Goal: Task Accomplishment & Management: Use online tool/utility

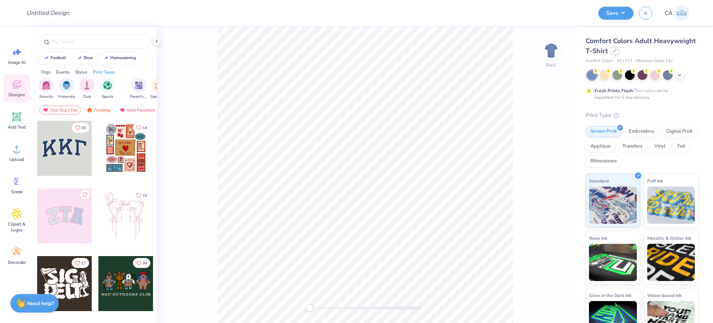
click at [619, 52] on div at bounding box center [615, 50] width 8 height 8
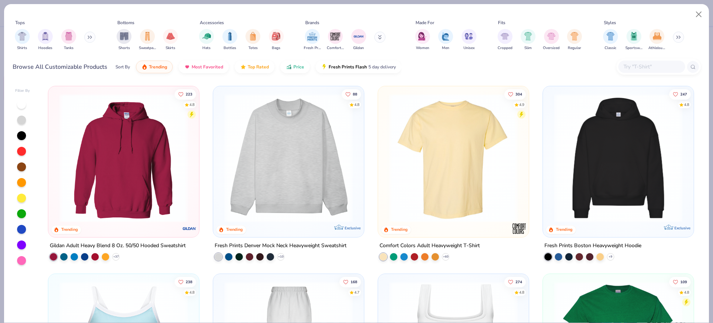
click at [589, 159] on img at bounding box center [619, 158] width 136 height 129
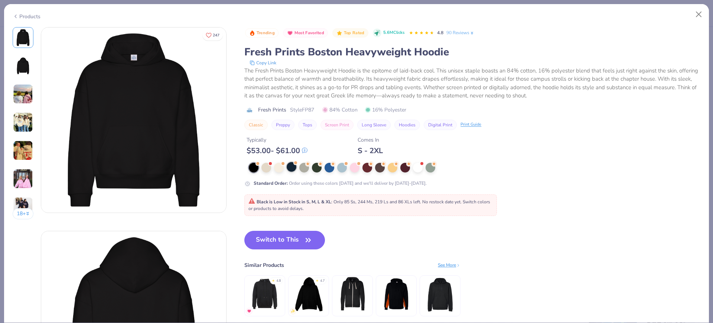
click at [295, 169] on div at bounding box center [292, 167] width 10 height 10
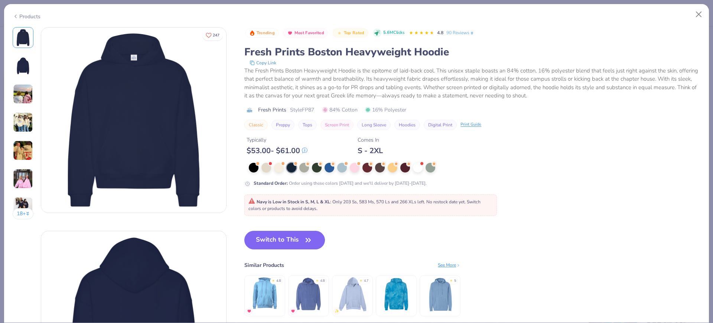
click at [310, 107] on span "Style FP87" at bounding box center [302, 110] width 24 height 8
copy span "FP87"
click at [273, 235] on button "Switch to This" at bounding box center [284, 240] width 81 height 19
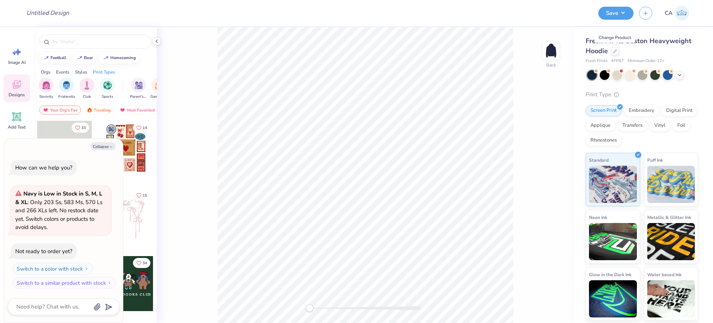
click at [102, 150] on button "Collapse" at bounding box center [103, 146] width 25 height 8
type textarea "x"
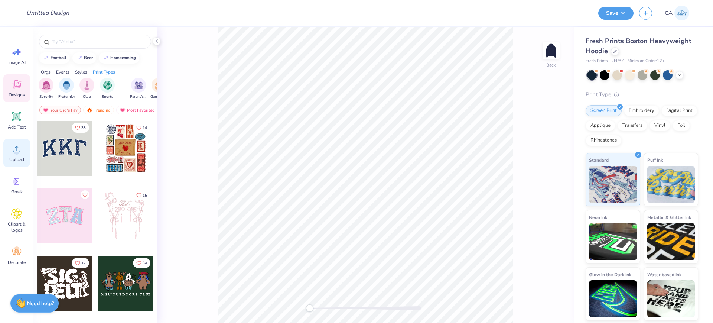
click at [20, 150] on icon at bounding box center [16, 148] width 11 height 11
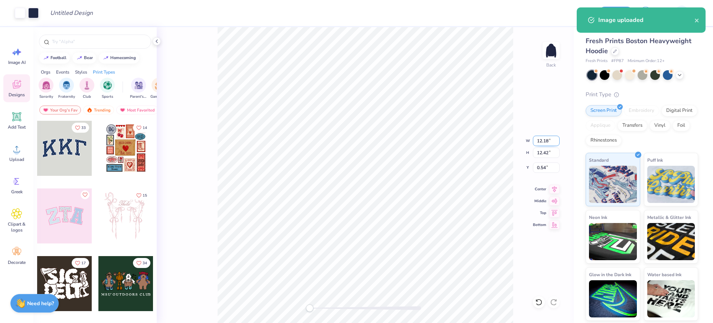
click at [549, 140] on input "12.18" at bounding box center [546, 141] width 27 height 10
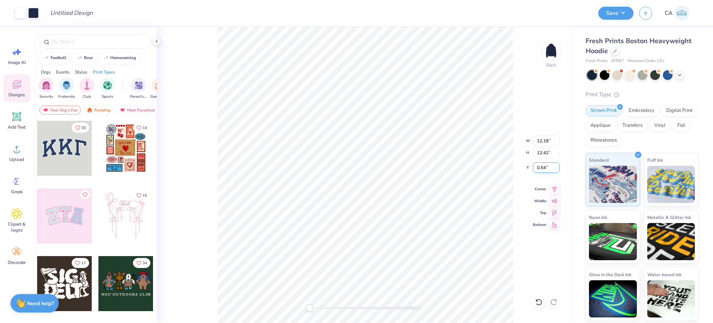
click at [538, 169] on input "0.54" at bounding box center [546, 167] width 27 height 10
type input "3"
click at [538, 169] on input "3" at bounding box center [546, 167] width 27 height 10
click at [75, 14] on input "Design Title" at bounding box center [80, 13] width 73 height 15
paste input "FPS240136"
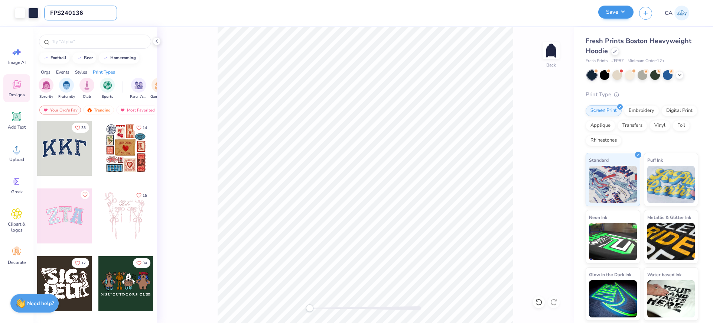
type input "FPS240136"
click at [615, 15] on button "Save" at bounding box center [616, 12] width 35 height 13
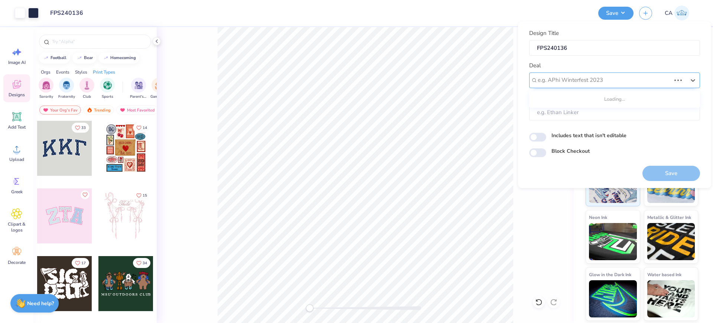
click at [594, 75] on div at bounding box center [604, 80] width 133 height 10
click at [593, 102] on div "Design Tool Gallery" at bounding box center [614, 100] width 165 height 12
type input "design tool gall"
type input "Design Tool Gallery User"
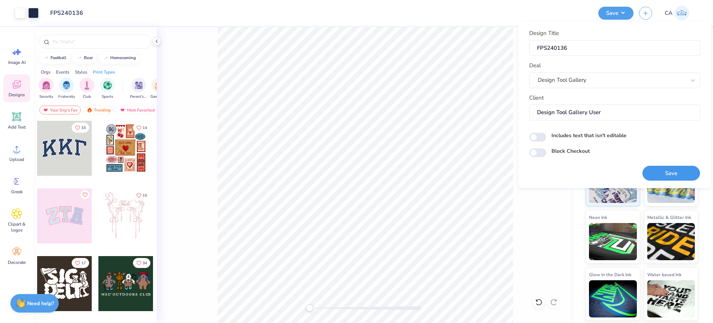
click at [664, 174] on button "Save" at bounding box center [672, 173] width 58 height 15
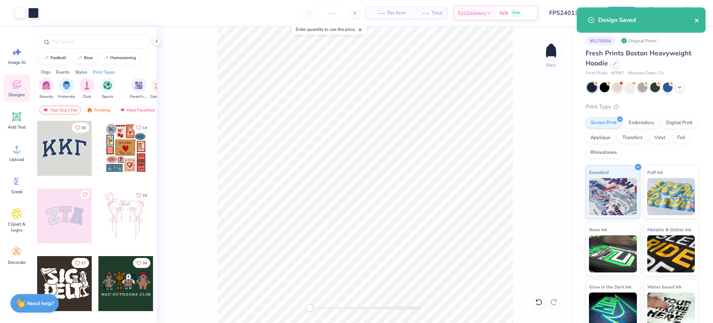
click at [696, 18] on icon "close" at bounding box center [697, 20] width 5 height 6
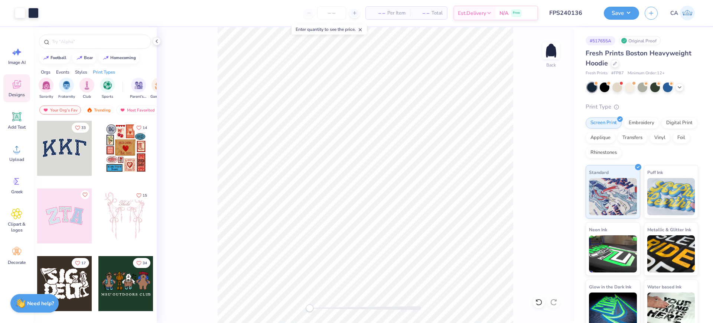
click at [607, 17] on div "Design Saved" at bounding box center [642, 23] width 132 height 34
click at [618, 12] on button "Save" at bounding box center [621, 12] width 35 height 13
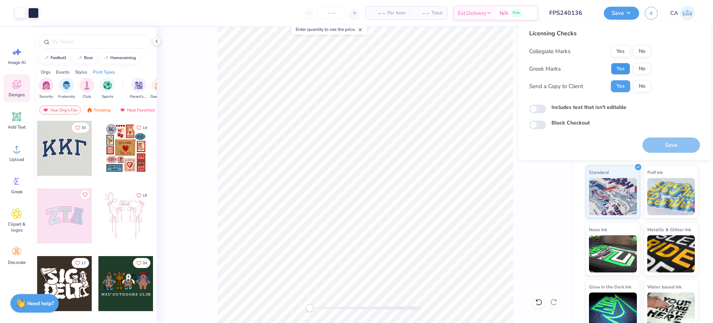
click at [618, 69] on button "Yes" at bounding box center [620, 69] width 19 height 12
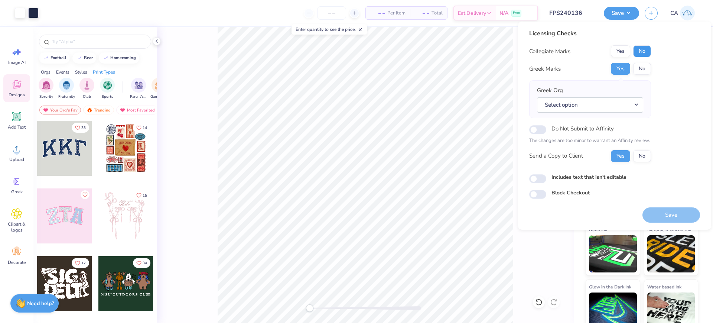
click at [641, 49] on button "No" at bounding box center [643, 51] width 18 height 12
drag, startPoint x: 614, startPoint y: 97, endPoint x: 615, endPoint y: 107, distance: 10.5
click at [614, 97] on div "Select option" at bounding box center [590, 104] width 106 height 15
click at [615, 107] on button "Select option" at bounding box center [590, 104] width 106 height 15
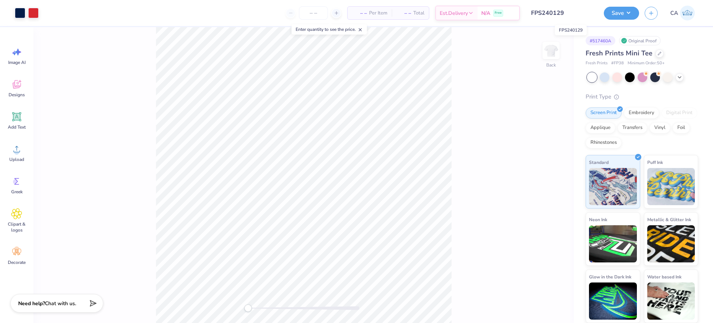
click at [554, 14] on input "FPS240129" at bounding box center [562, 13] width 73 height 15
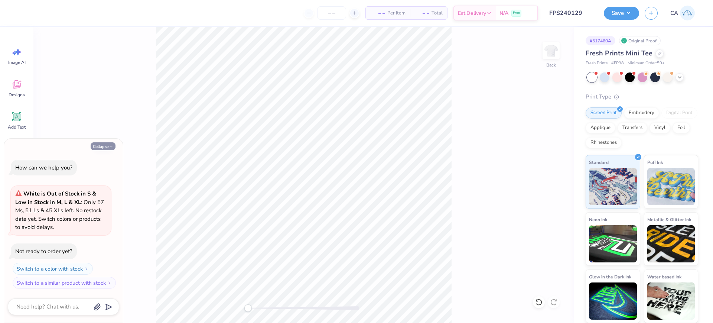
click at [99, 149] on button "Collapse" at bounding box center [103, 146] width 25 height 8
type textarea "x"
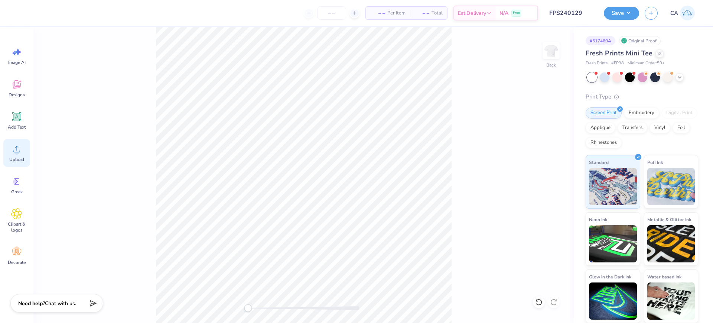
click at [21, 156] on span "Upload" at bounding box center [16, 159] width 15 height 6
click at [546, 167] on input "2.48" at bounding box center [546, 167] width 27 height 10
type input "2"
click at [618, 15] on button "Save" at bounding box center [621, 12] width 35 height 13
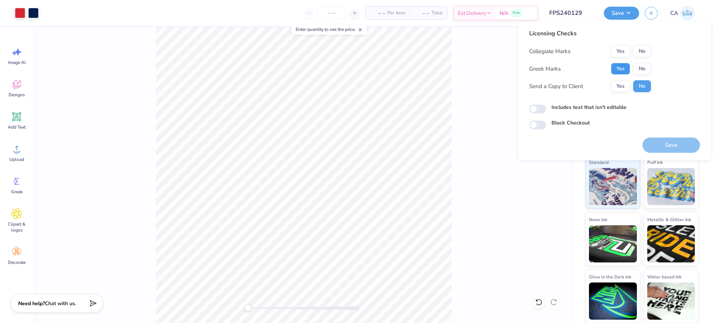
click at [620, 67] on button "Yes" at bounding box center [620, 69] width 19 height 12
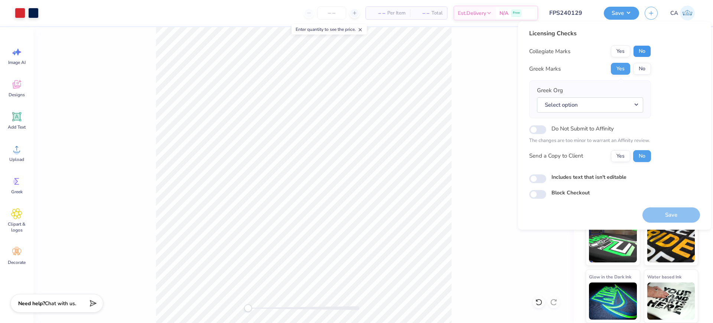
click at [639, 50] on button "No" at bounding box center [643, 51] width 18 height 12
click at [586, 101] on button "Select option" at bounding box center [590, 104] width 106 height 15
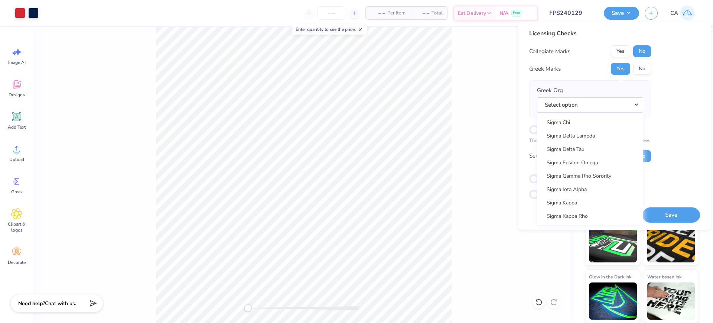
scroll to position [4811, 0]
click at [601, 185] on link "Sigma Kappa" at bounding box center [590, 181] width 100 height 12
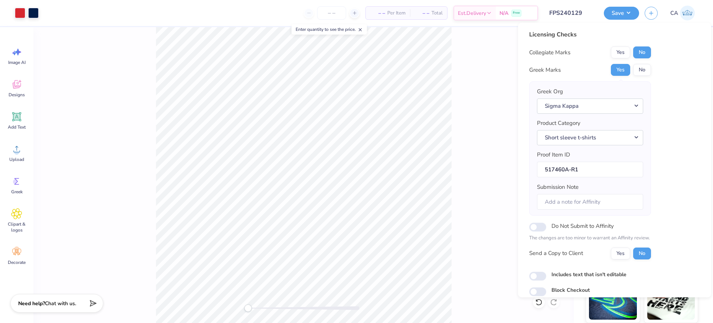
scroll to position [30, 0]
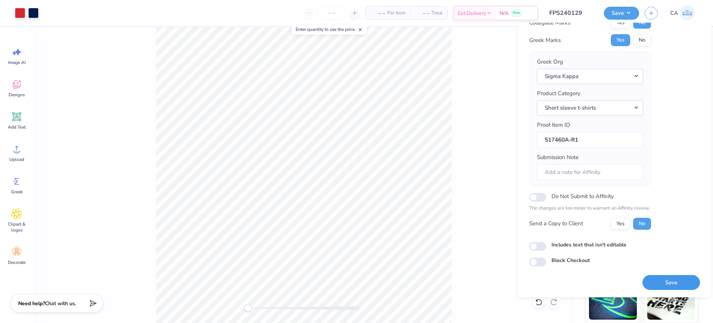
click at [653, 279] on button "Save" at bounding box center [672, 282] width 58 height 15
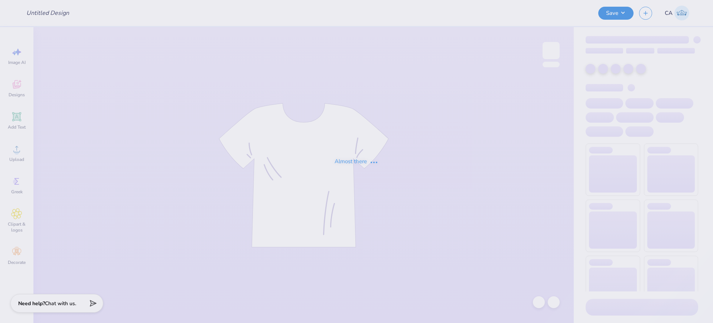
type input "FPS240140"
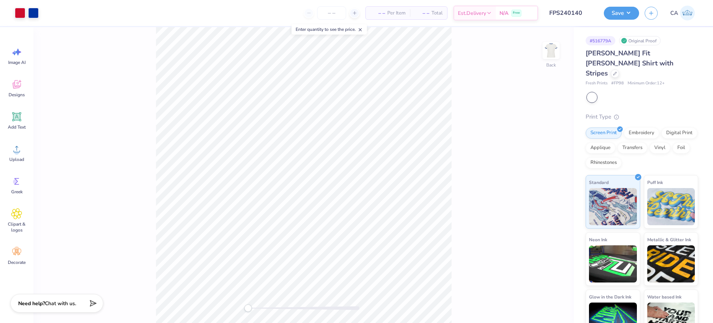
click at [563, 21] on div "Design Title FPS240140" at bounding box center [571, 13] width 55 height 26
click at [562, 14] on input "FPS240140" at bounding box center [562, 13] width 73 height 15
click at [594, 93] on div at bounding box center [592, 98] width 10 height 10
click at [657, 92] on div at bounding box center [656, 97] width 10 height 10
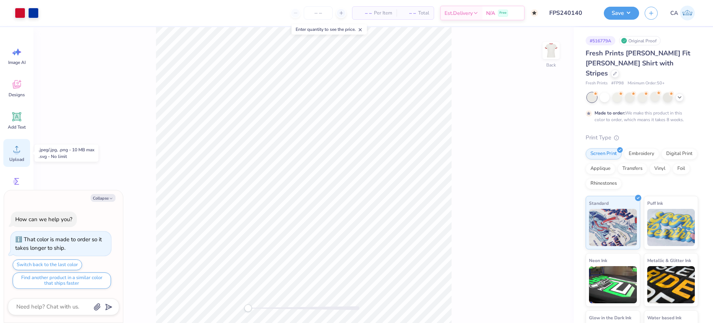
click at [22, 146] on icon at bounding box center [16, 148] width 11 height 11
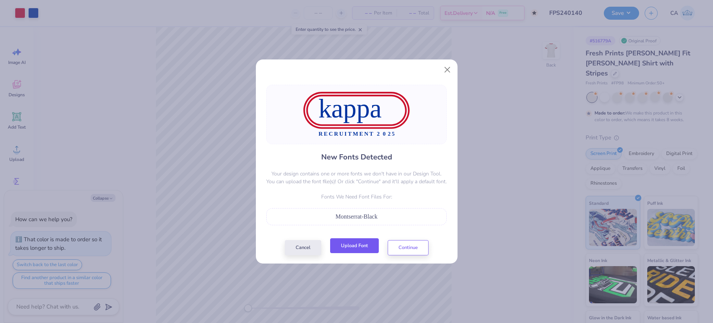
click at [357, 243] on button "Upload Font" at bounding box center [354, 245] width 49 height 15
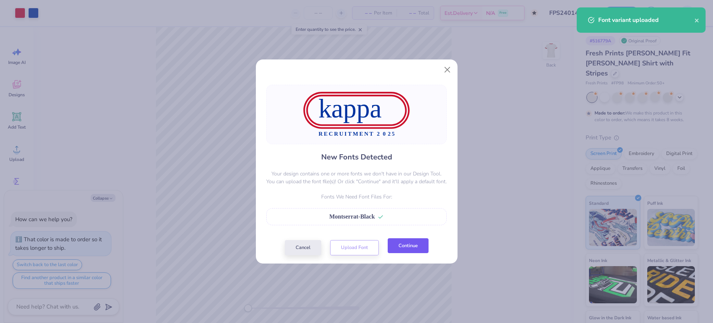
click at [409, 243] on button "Continue" at bounding box center [408, 245] width 41 height 15
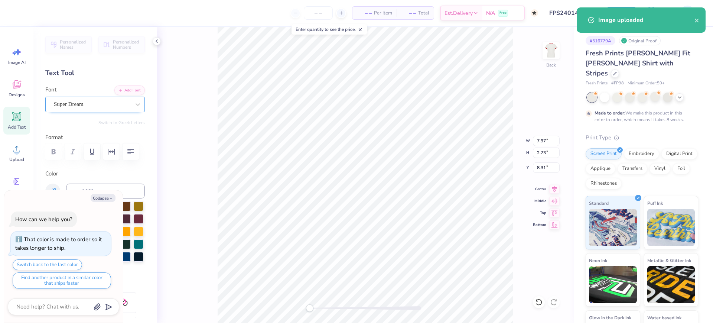
click at [93, 108] on div at bounding box center [92, 104] width 77 height 10
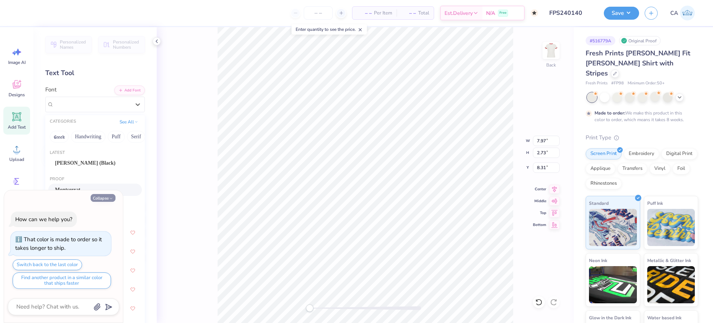
click at [100, 199] on button "Collapse" at bounding box center [103, 198] width 25 height 8
type textarea "x"
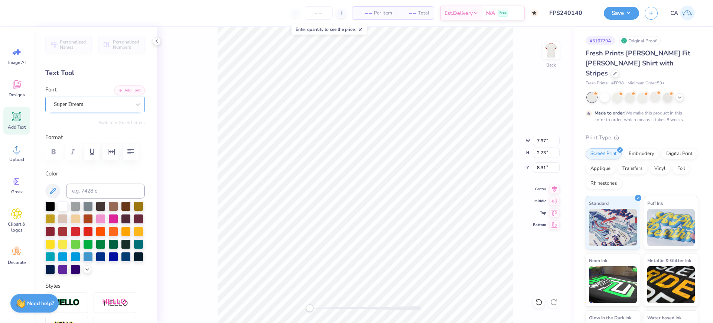
click at [83, 111] on div "Super Dream" at bounding box center [95, 105] width 100 height 16
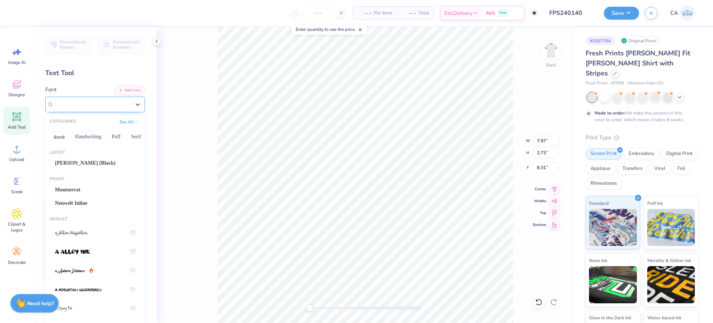
click at [84, 105] on span "Super Dream" at bounding box center [69, 104] width 30 height 9
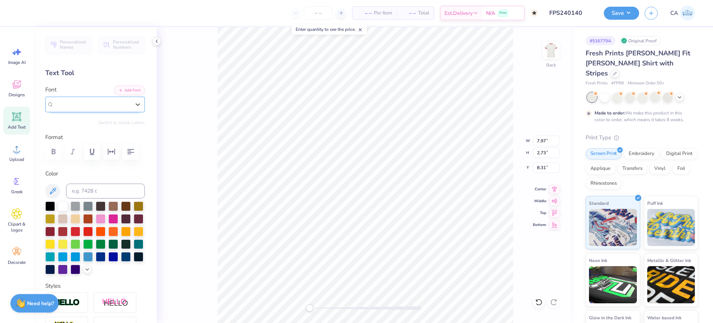
click at [84, 105] on span "Super Dream" at bounding box center [69, 104] width 30 height 9
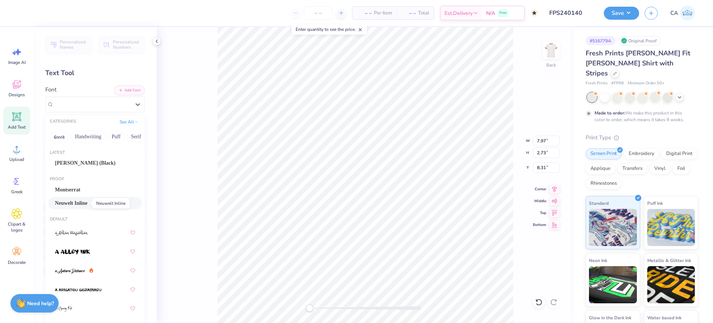
click at [74, 200] on span "Neuwelt Inline" at bounding box center [71, 203] width 33 height 8
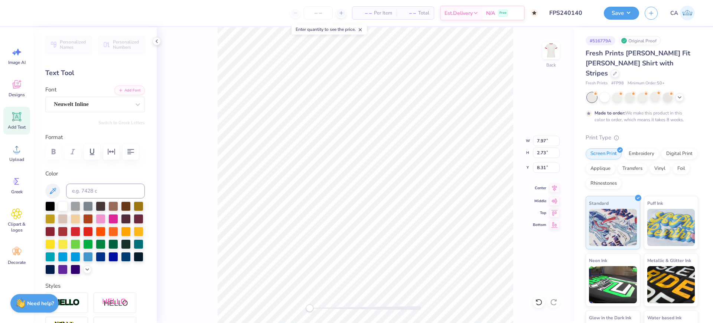
click at [554, 187] on icon at bounding box center [555, 188] width 10 height 9
click at [80, 107] on div "Super Dream" at bounding box center [92, 104] width 78 height 12
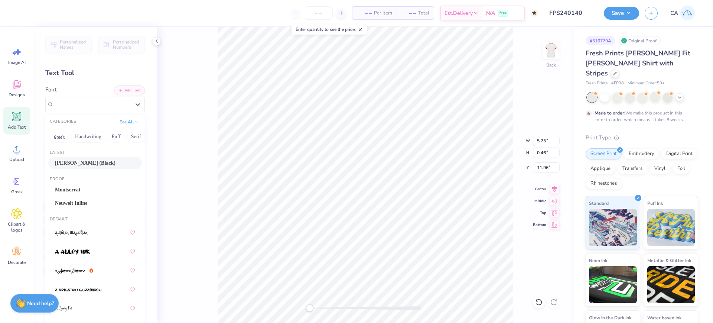
click at [80, 163] on span "Montserrat Black (Black)" at bounding box center [85, 163] width 61 height 8
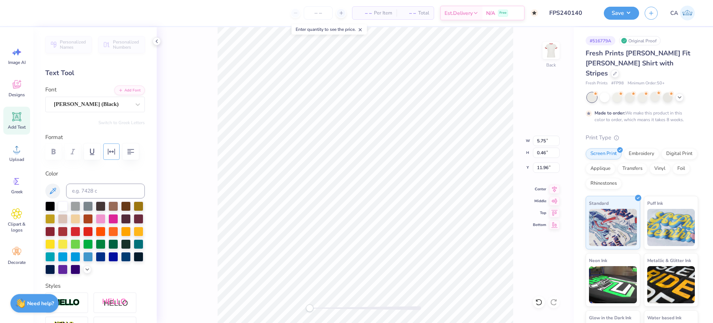
click at [107, 148] on icon "button" at bounding box center [111, 151] width 9 height 9
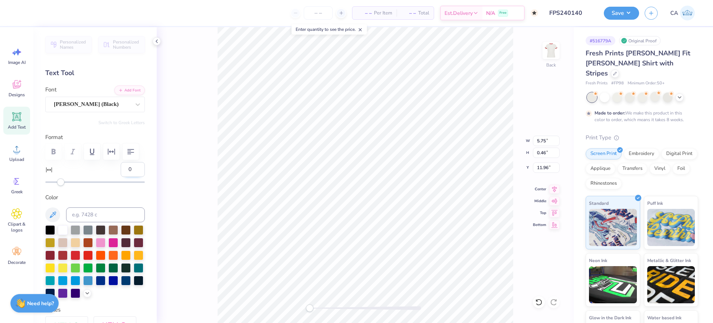
drag, startPoint x: 124, startPoint y: 185, endPoint x: 114, endPoint y: 182, distance: 9.6
click at [121, 177] on input "0" at bounding box center [133, 169] width 24 height 15
type input "30"
click at [551, 188] on icon at bounding box center [555, 188] width 10 height 9
drag, startPoint x: 119, startPoint y: 188, endPoint x: 123, endPoint y: 190, distance: 5.0
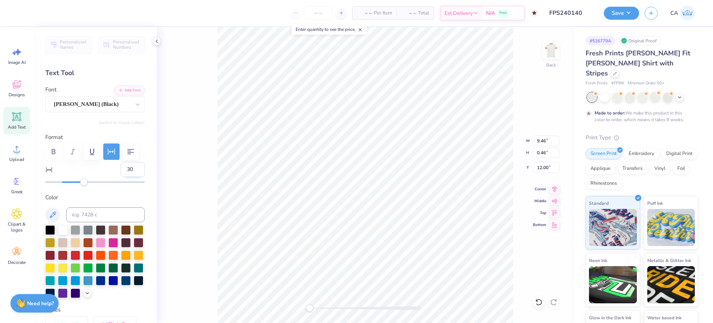
click at [123, 177] on input "30" at bounding box center [133, 169] width 24 height 15
type input "20"
click at [553, 187] on icon at bounding box center [555, 188] width 10 height 9
click at [323, 306] on div at bounding box center [365, 308] width 111 height 4
type input "0"
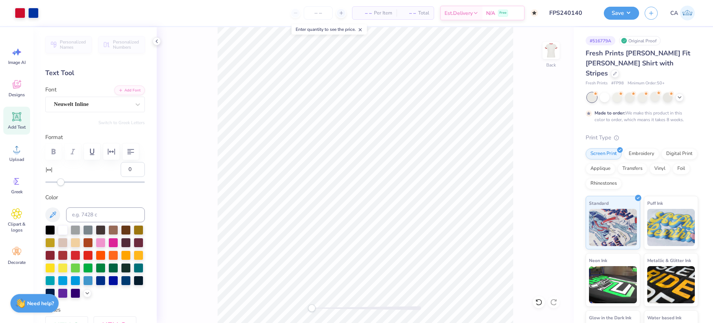
click at [307, 302] on div "Back" at bounding box center [365, 175] width 417 height 296
type input "4.47"
type input "2.48"
type input "7.91"
type input "7.95"
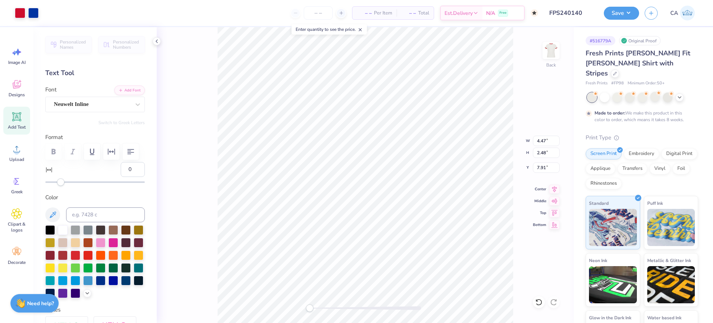
type input "3.69"
type input "7.56"
type input "4.52"
type input "2.49"
type input "7.82"
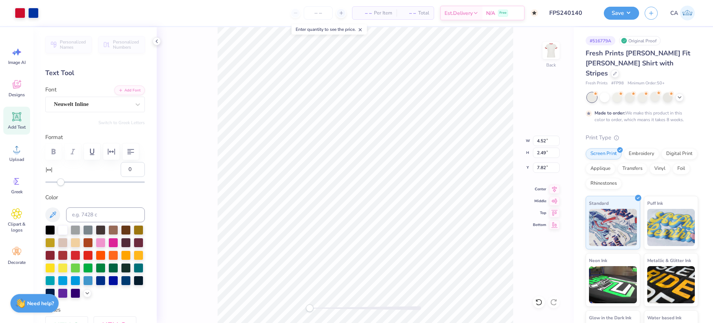
type input "7.02"
type input "3.38"
type input "7.58"
type input "5.93"
type input "3.00"
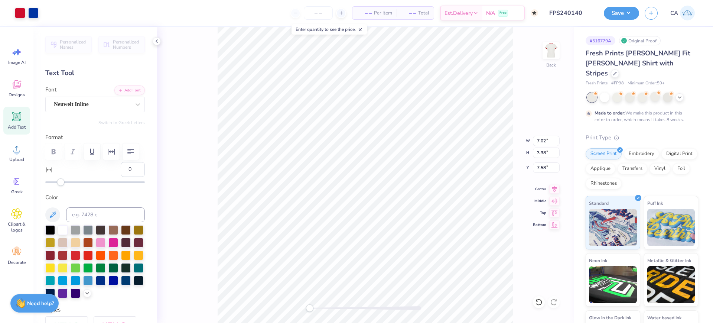
type input "7.67"
click at [336, 307] on div at bounding box center [365, 308] width 111 height 4
type input "20"
drag, startPoint x: 338, startPoint y: 309, endPoint x: 368, endPoint y: 307, distance: 29.8
click at [368, 307] on div "Accessibility label" at bounding box center [367, 307] width 7 height 7
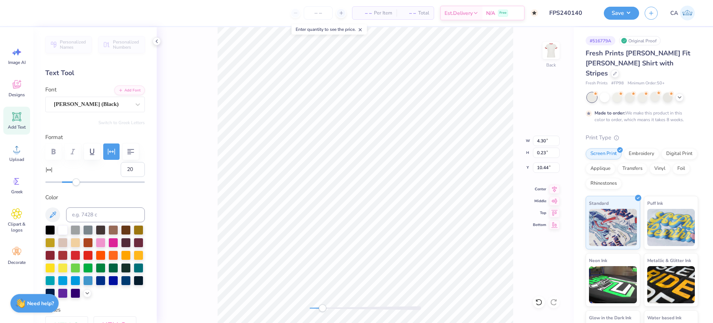
click at [323, 291] on div "Back W 4.30 4.30 " H 0.23 0.23 " Y 10.44 10.44 " Center Middle Top Bottom" at bounding box center [365, 175] width 417 height 296
type input "6.07"
type input "2.49"
type input "7.65"
click at [306, 303] on div "Back" at bounding box center [365, 175] width 417 height 296
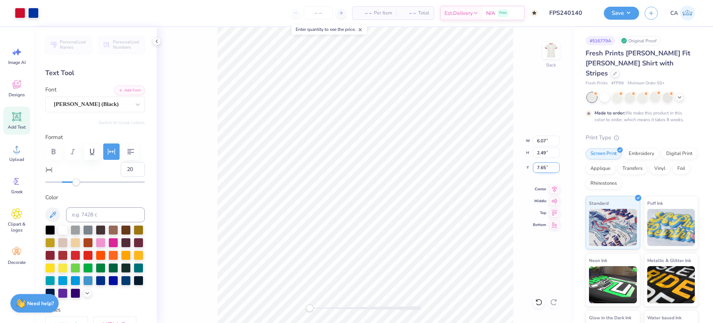
click at [541, 168] on input "7.65" at bounding box center [546, 167] width 27 height 10
click at [547, 170] on input "3.00" at bounding box center [546, 167] width 27 height 10
type input "2.00"
click at [340, 314] on div "Back" at bounding box center [365, 175] width 417 height 296
click at [296, 299] on div "Back" at bounding box center [365, 175] width 417 height 296
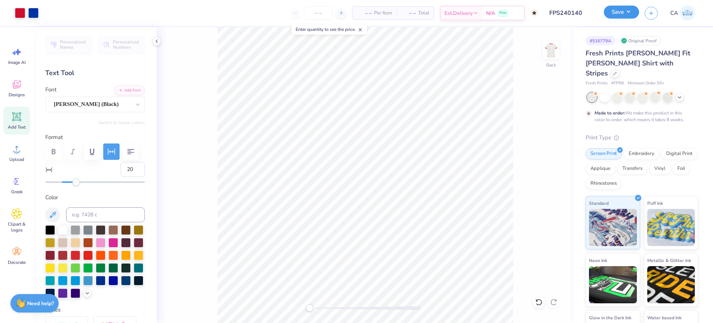
click at [618, 7] on button "Save" at bounding box center [621, 12] width 35 height 13
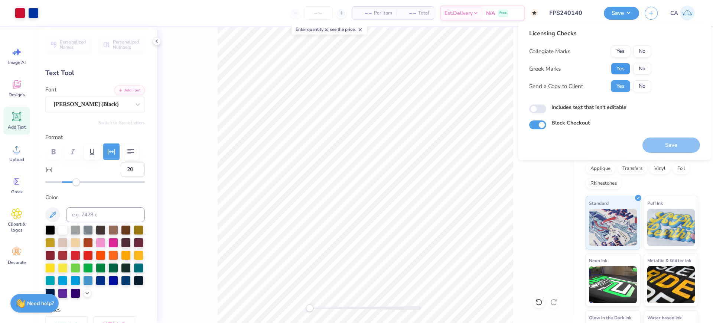
click at [623, 65] on button "Yes" at bounding box center [620, 69] width 19 height 12
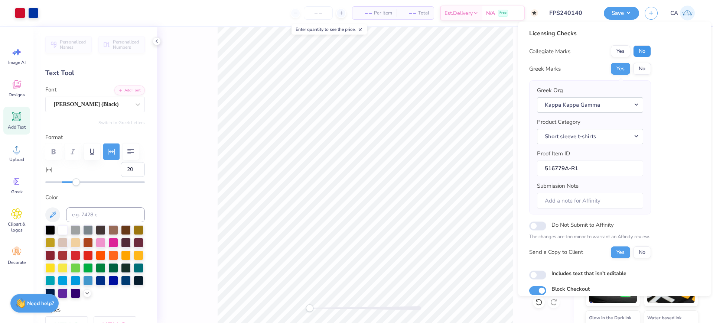
click at [639, 53] on button "No" at bounding box center [643, 51] width 18 height 12
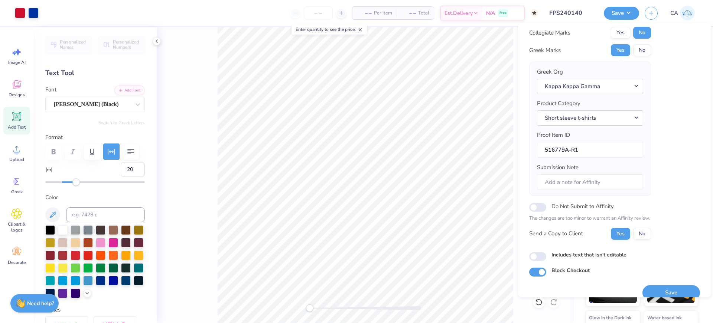
scroll to position [30, 0]
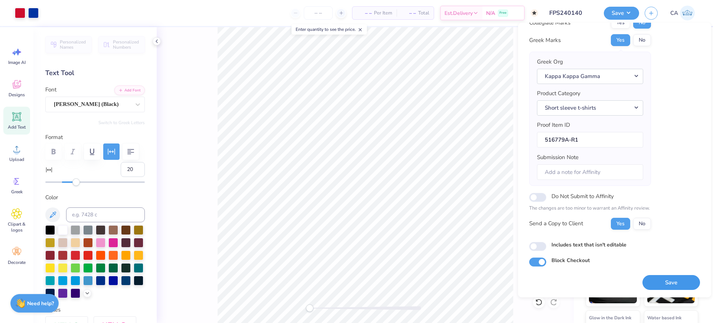
click at [643, 285] on button "Save" at bounding box center [672, 282] width 58 height 15
